Goal: Navigation & Orientation: Find specific page/section

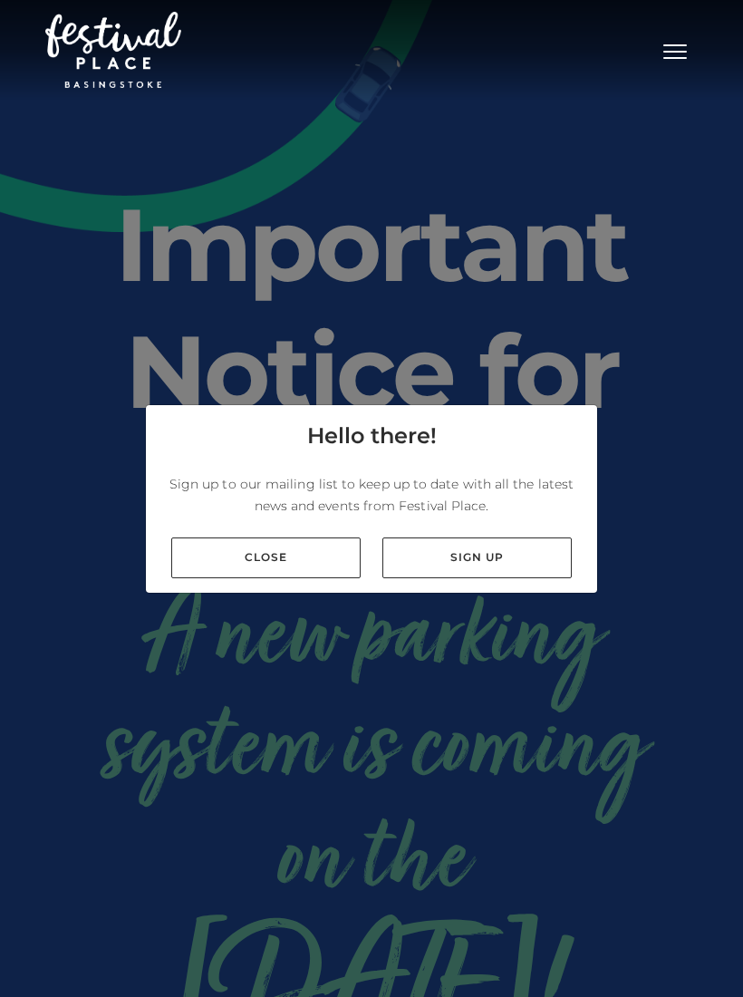
click at [301, 578] on link "Close" at bounding box center [265, 557] width 189 height 41
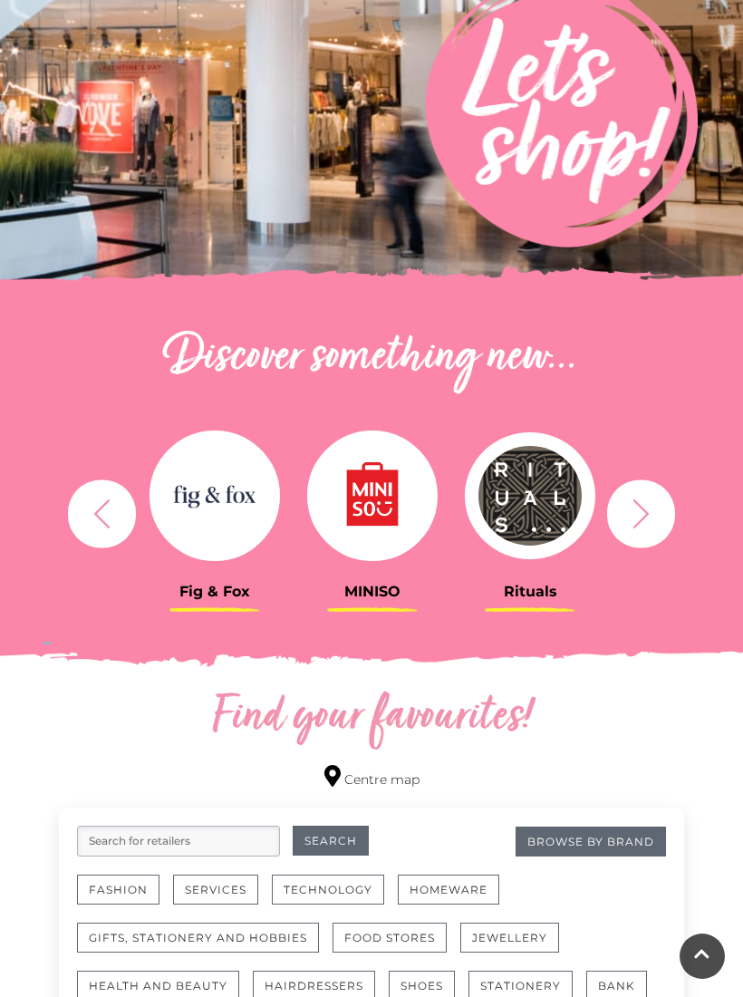
scroll to position [348, 0]
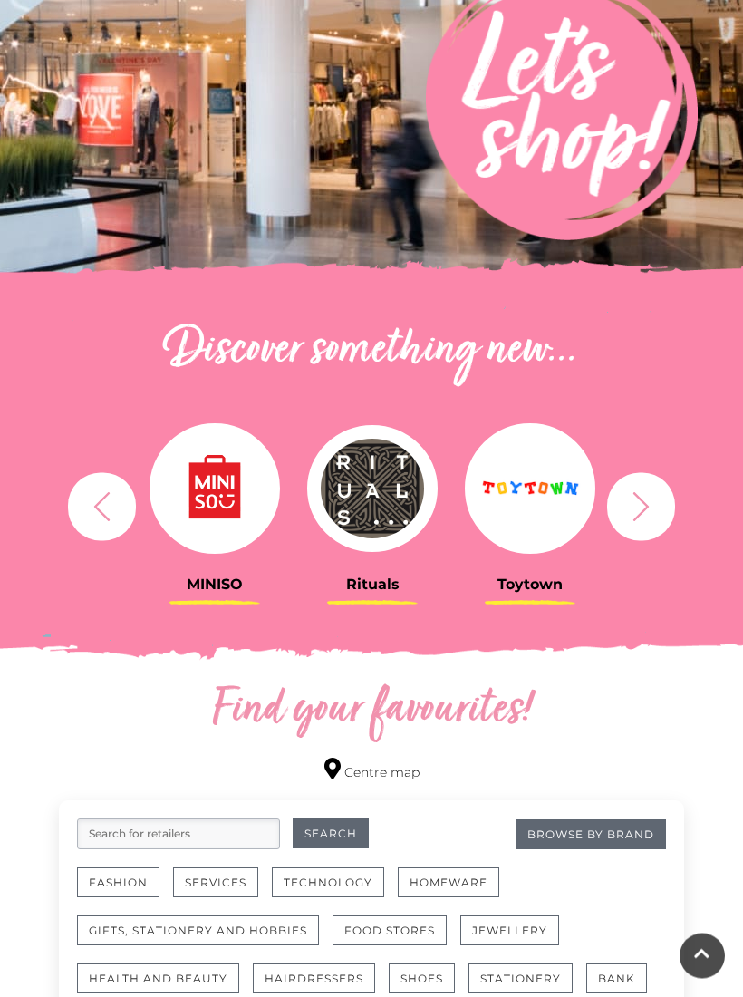
click at [649, 519] on icon "button" at bounding box center [641, 507] width 34 height 34
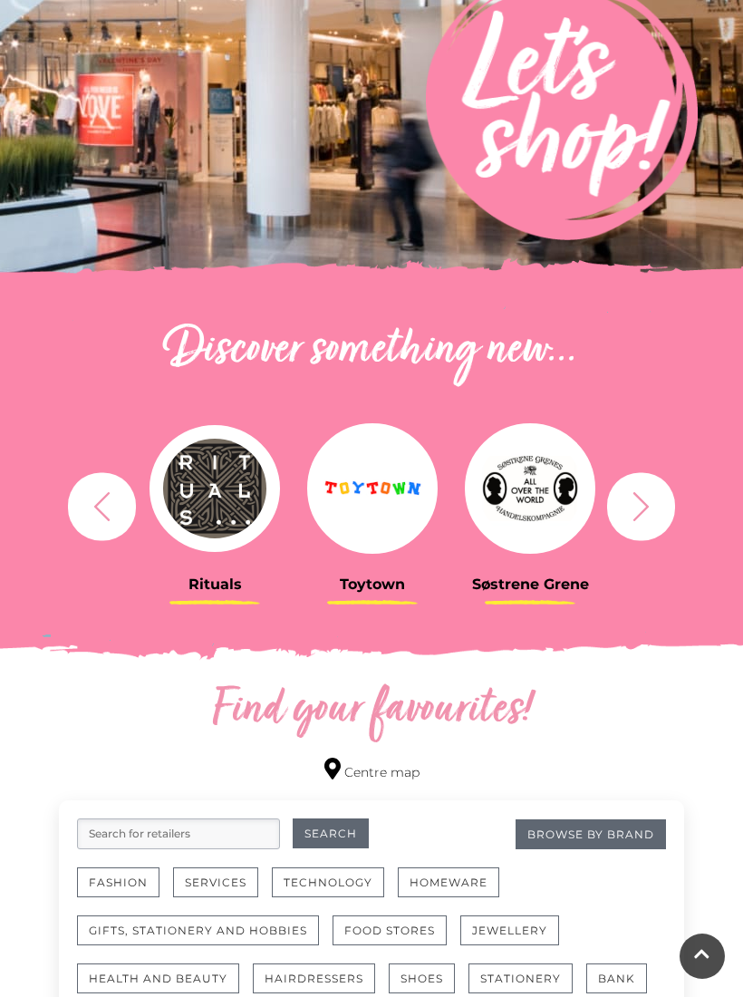
click at [639, 515] on icon "button" at bounding box center [641, 505] width 16 height 29
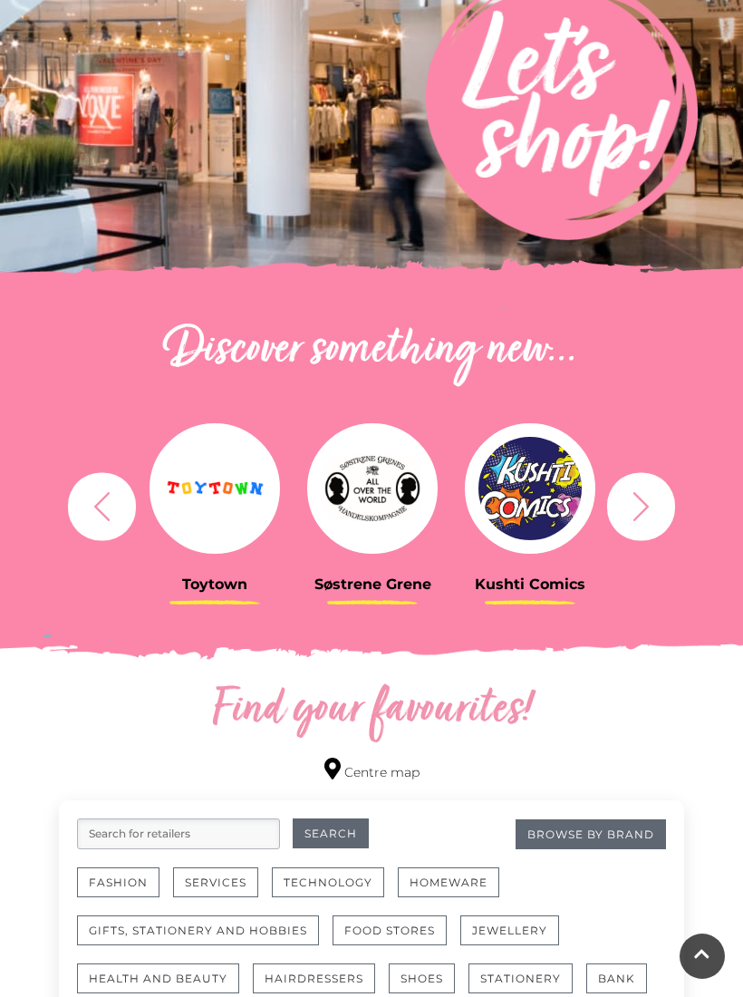
click at [643, 515] on icon "button" at bounding box center [641, 506] width 34 height 34
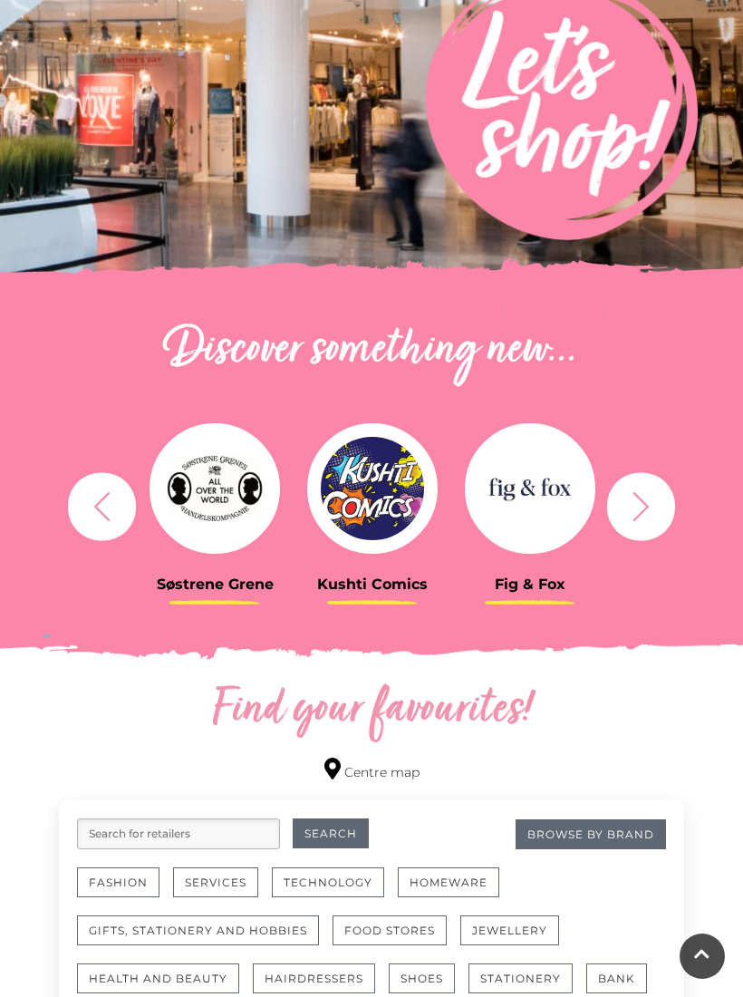
click at [644, 508] on icon "button" at bounding box center [641, 505] width 16 height 29
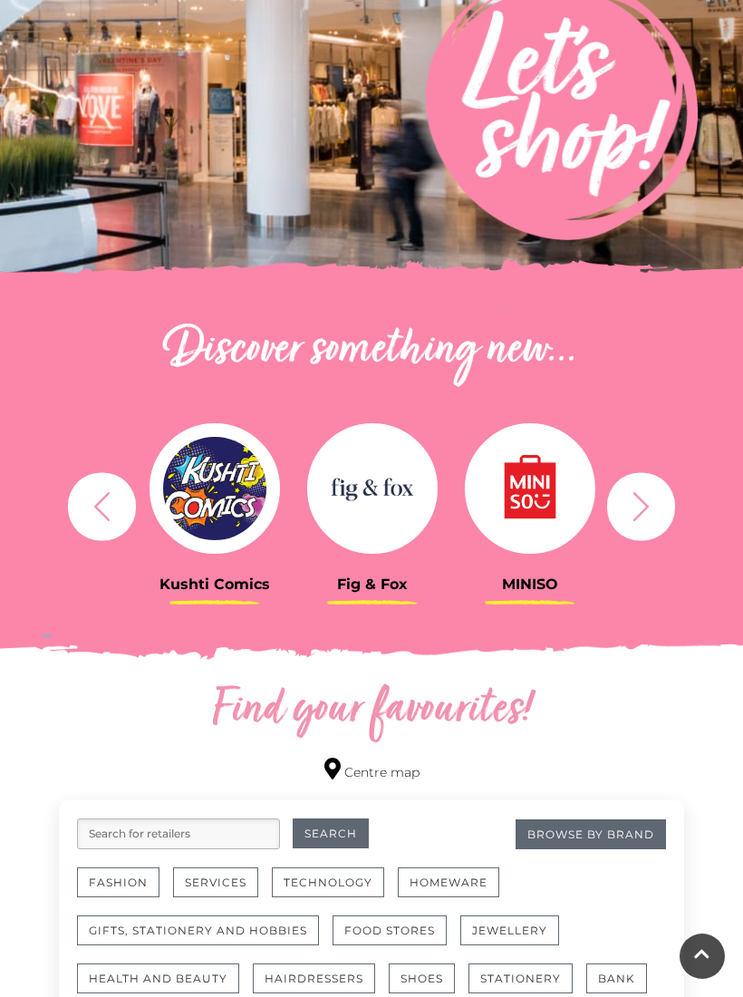
click at [650, 510] on icon "button" at bounding box center [641, 506] width 34 height 34
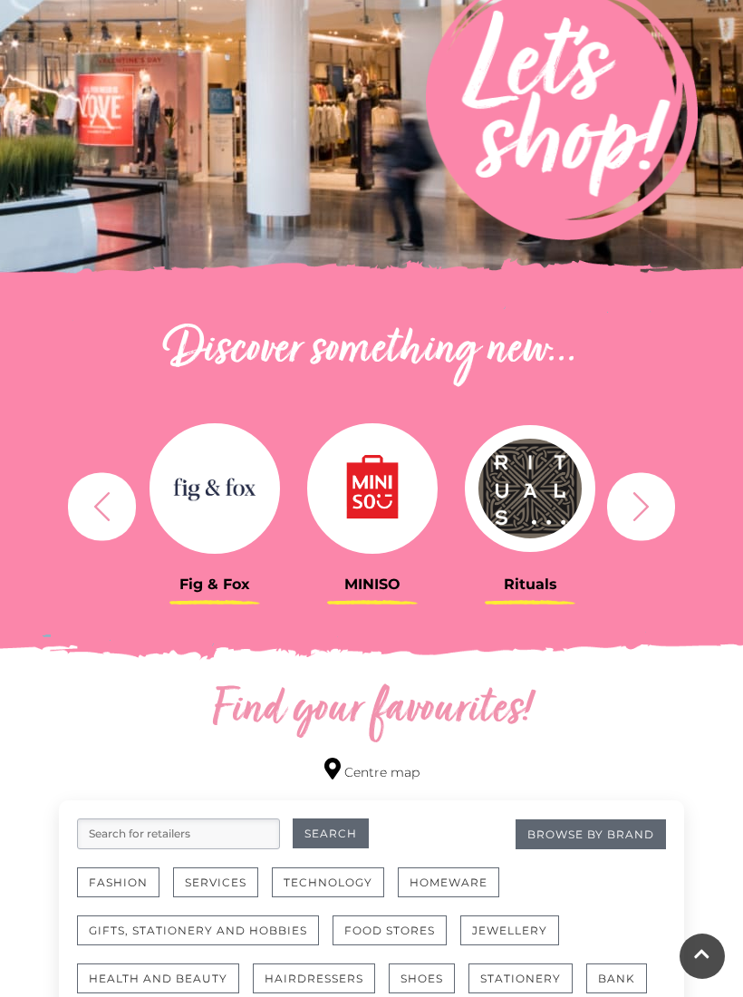
click at [654, 517] on icon "button" at bounding box center [641, 506] width 34 height 34
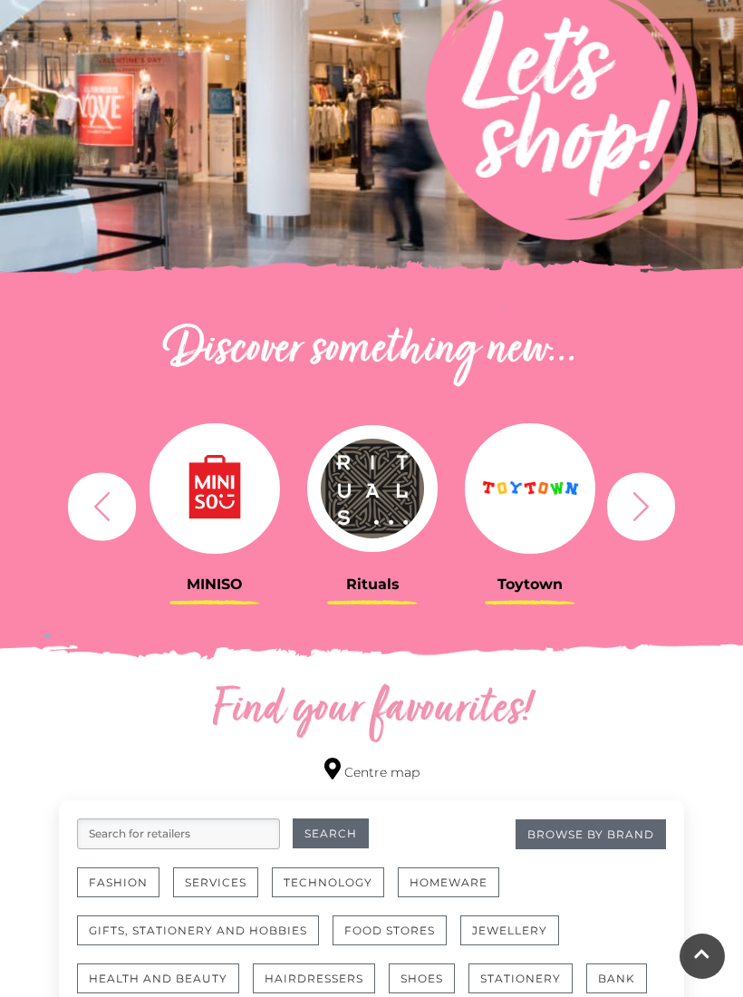
click at [654, 508] on icon "button" at bounding box center [641, 506] width 34 height 34
click at [650, 515] on icon "button" at bounding box center [641, 506] width 34 height 34
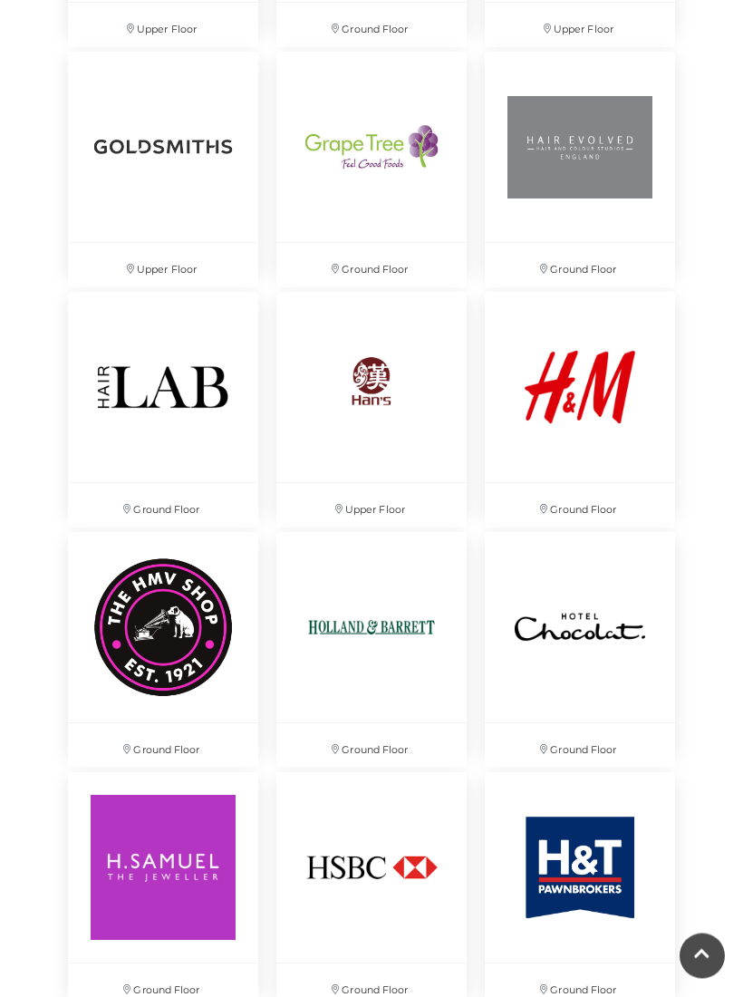
scroll to position [3812, 0]
click at [380, 409] on img at bounding box center [371, 387] width 190 height 190
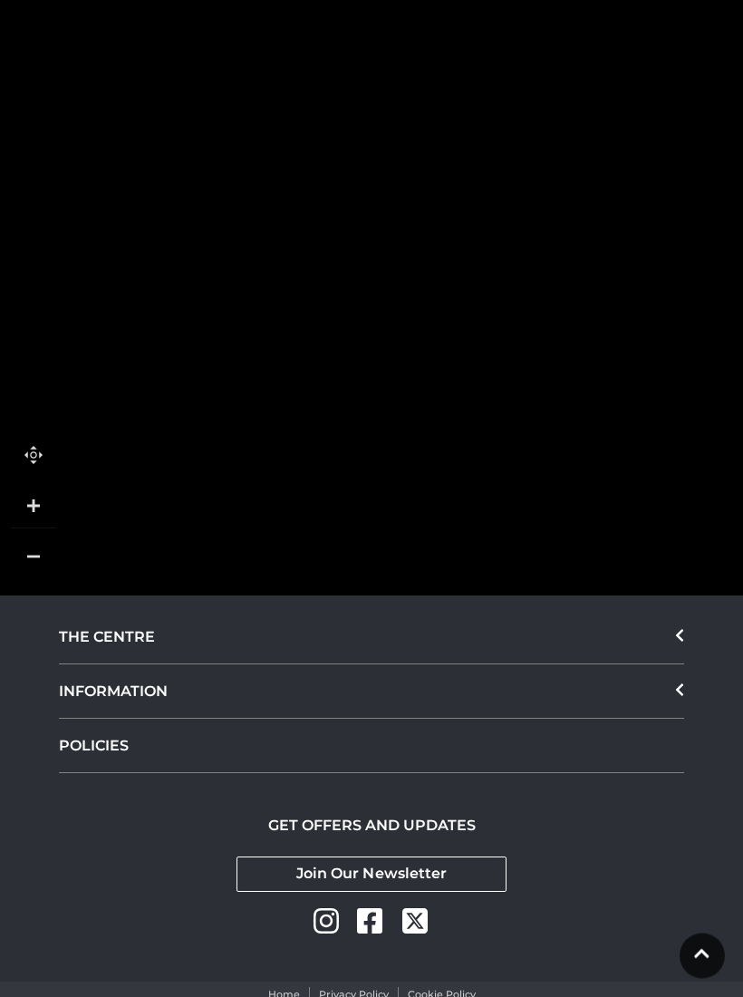
scroll to position [2176, 0]
